Goal: Task Accomplishment & Management: Manage account settings

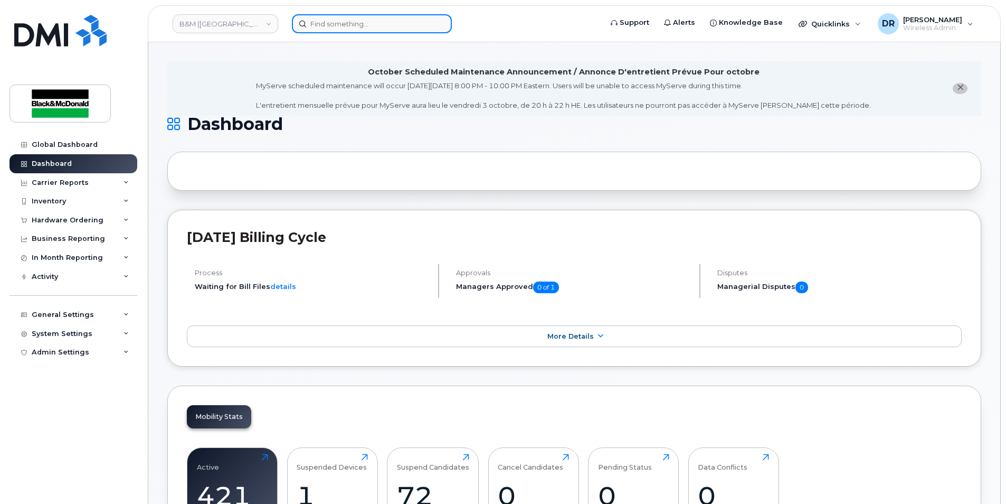
drag, startPoint x: 0, startPoint y: 0, endPoint x: 328, endPoint y: 24, distance: 328.8
click at [328, 24] on input at bounding box center [372, 23] width 160 height 19
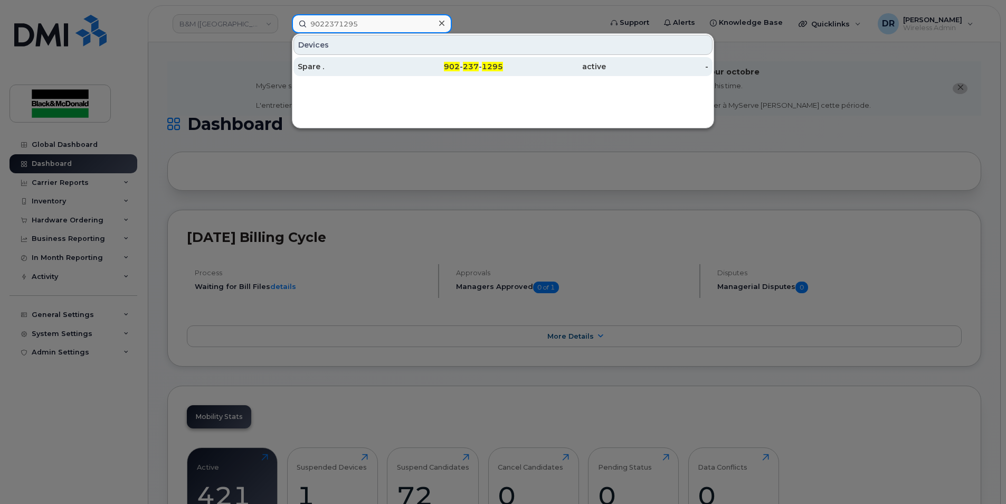
type input "9022371295"
click at [324, 68] on div "Spare ." at bounding box center [349, 66] width 103 height 11
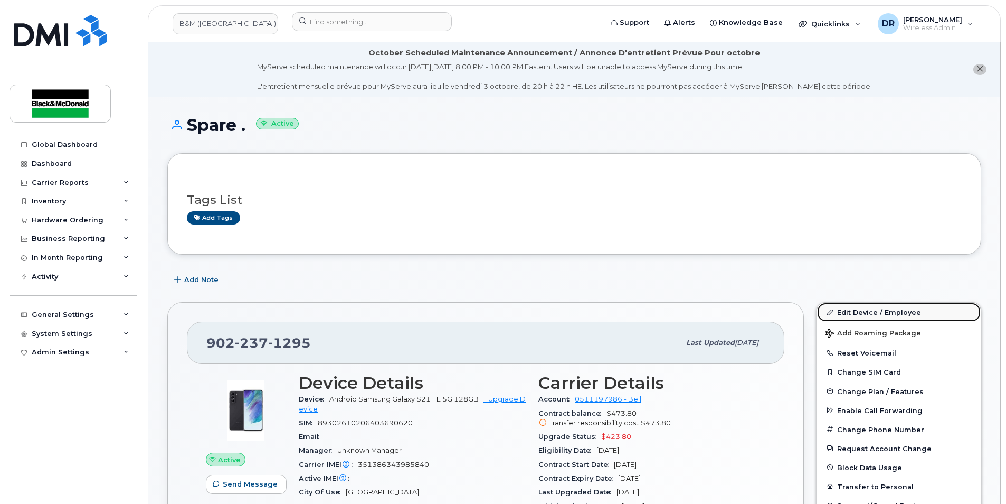
click at [875, 310] on link "Edit Device / Employee" at bounding box center [899, 312] width 164 height 19
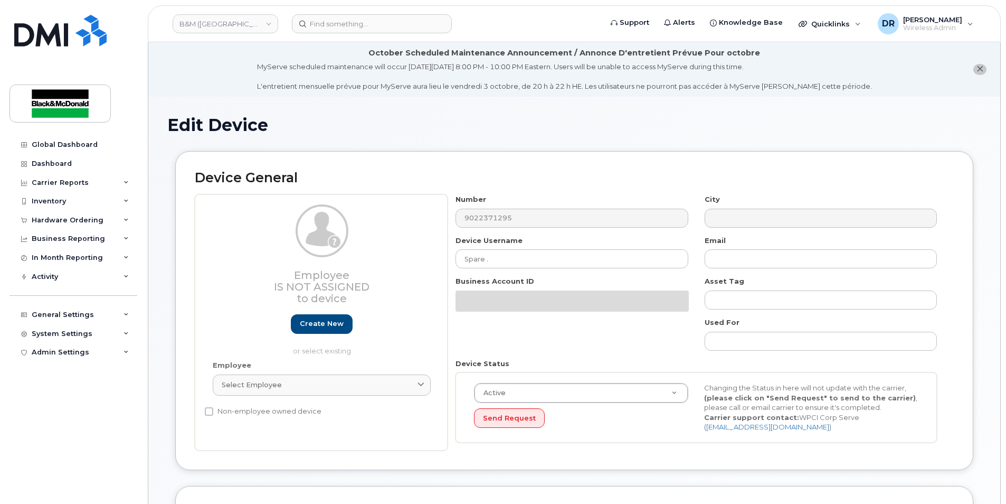
select select "91368"
click at [515, 203] on div "Number 9022371295" at bounding box center [572, 210] width 249 height 33
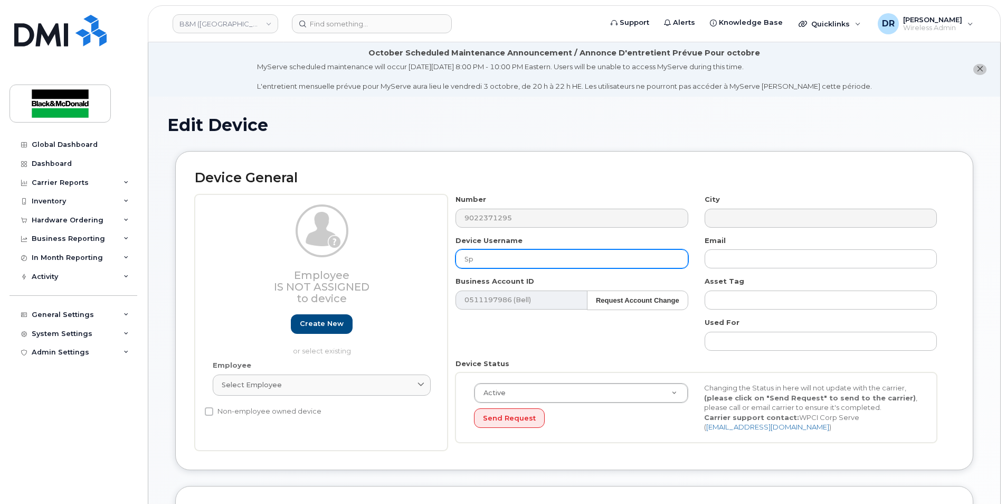
type input "S"
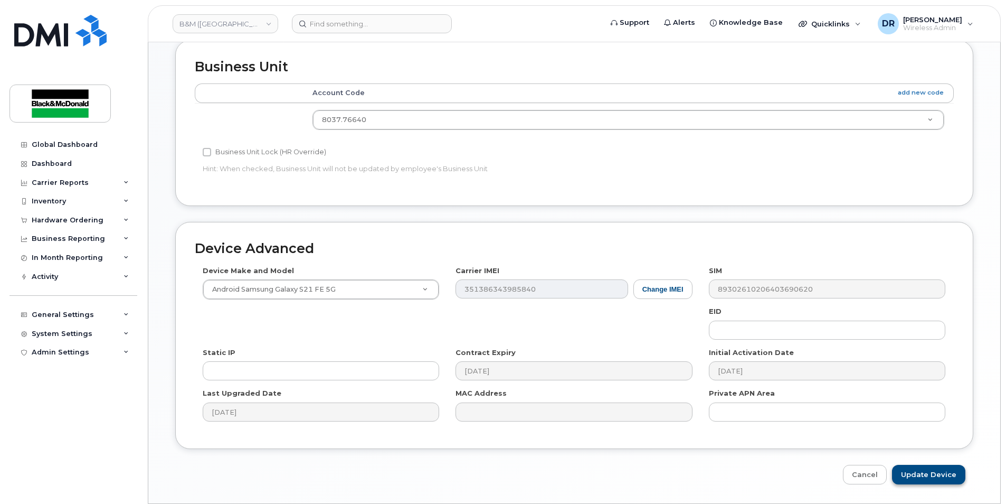
scroll to position [479, 0]
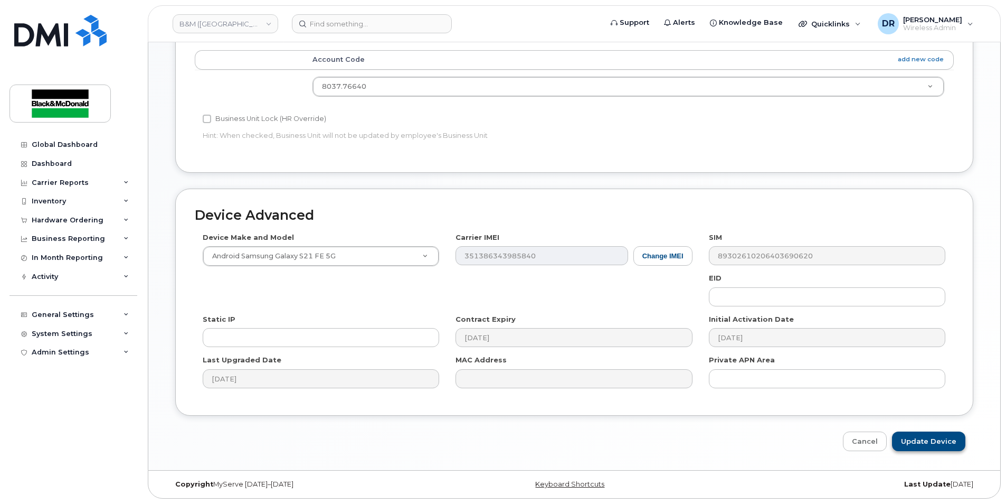
type input "[PERSON_NAME]"
click at [935, 438] on input "Update Device" at bounding box center [928, 441] width 73 height 20
type input "Saving..."
